Goal: Task Accomplishment & Management: Use online tool/utility

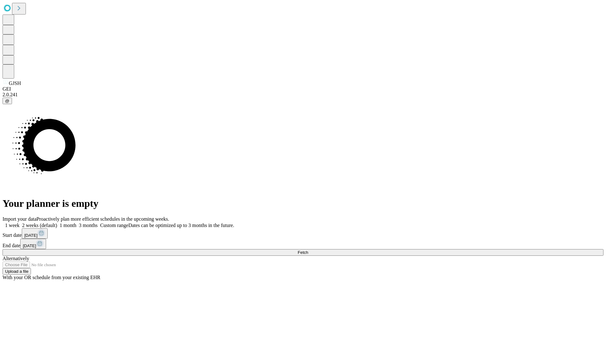
click at [308, 250] on span "Fetch" at bounding box center [302, 252] width 10 height 5
